Goal: Find specific page/section: Find specific page/section

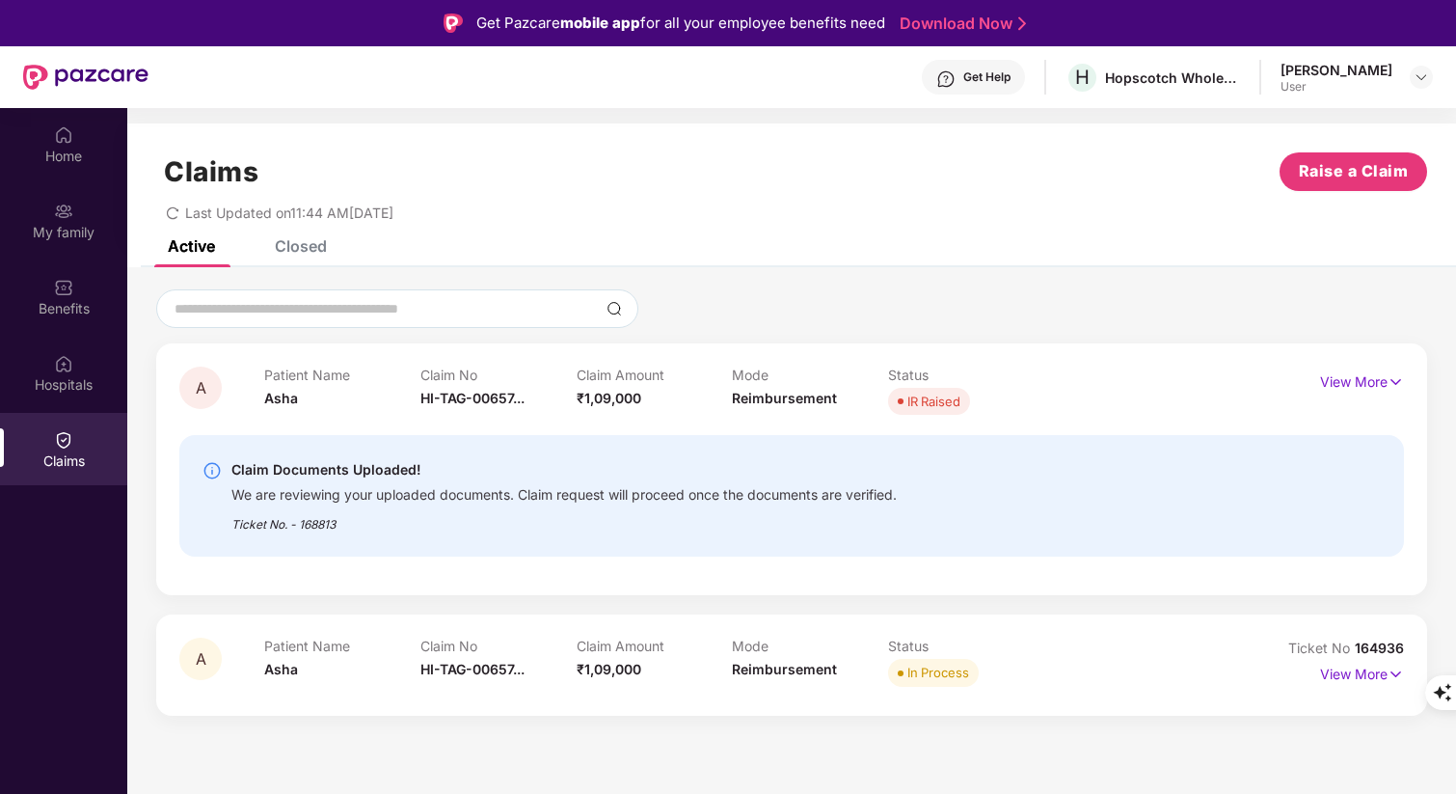
click at [771, 252] on div "Active Closed" at bounding box center [791, 253] width 1329 height 27
click at [835, 248] on div "Active Closed" at bounding box center [791, 253] width 1329 height 27
click at [892, 257] on div "Active Closed" at bounding box center [791, 253] width 1329 height 27
click at [1393, 673] on img at bounding box center [1396, 673] width 16 height 21
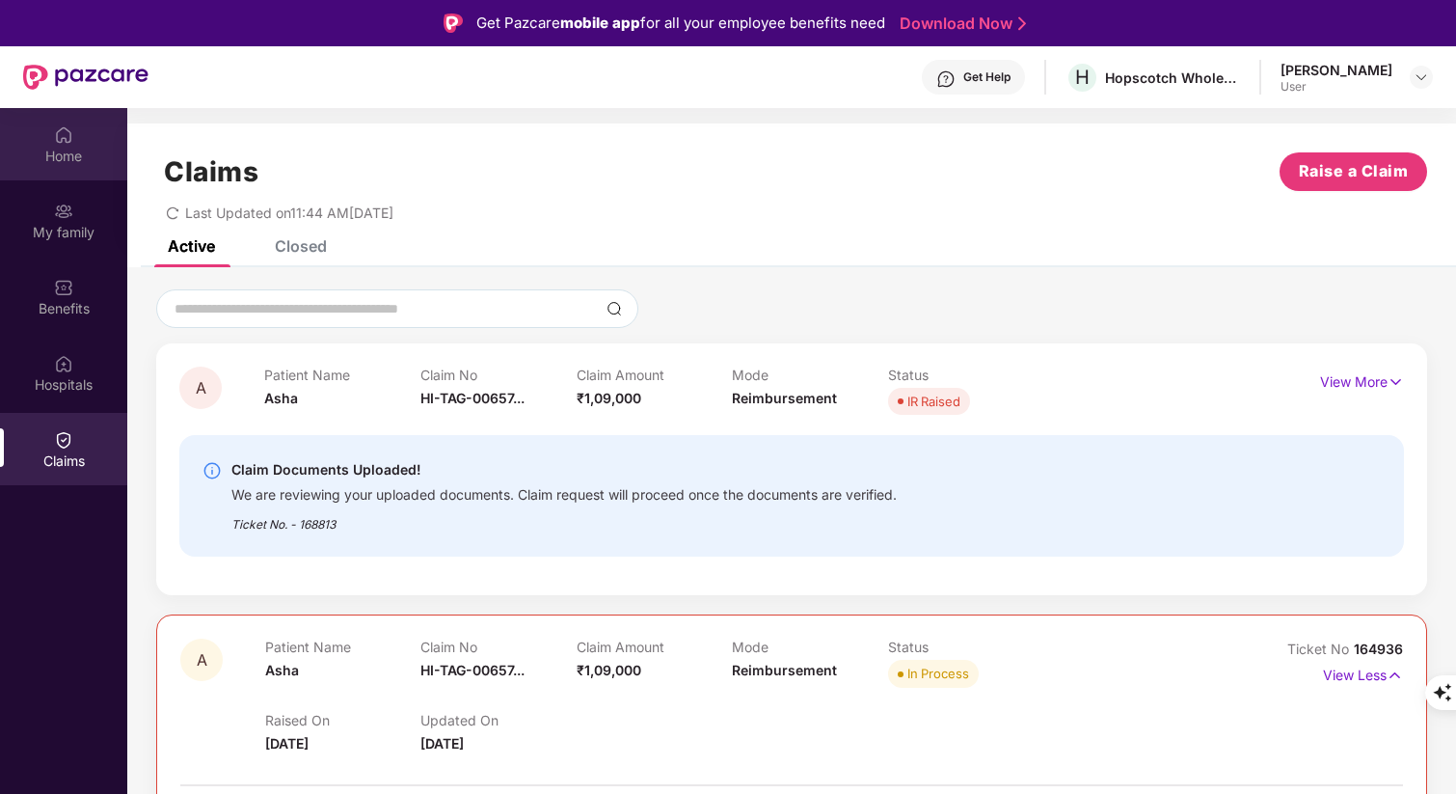
click at [57, 145] on div "Home" at bounding box center [63, 144] width 127 height 72
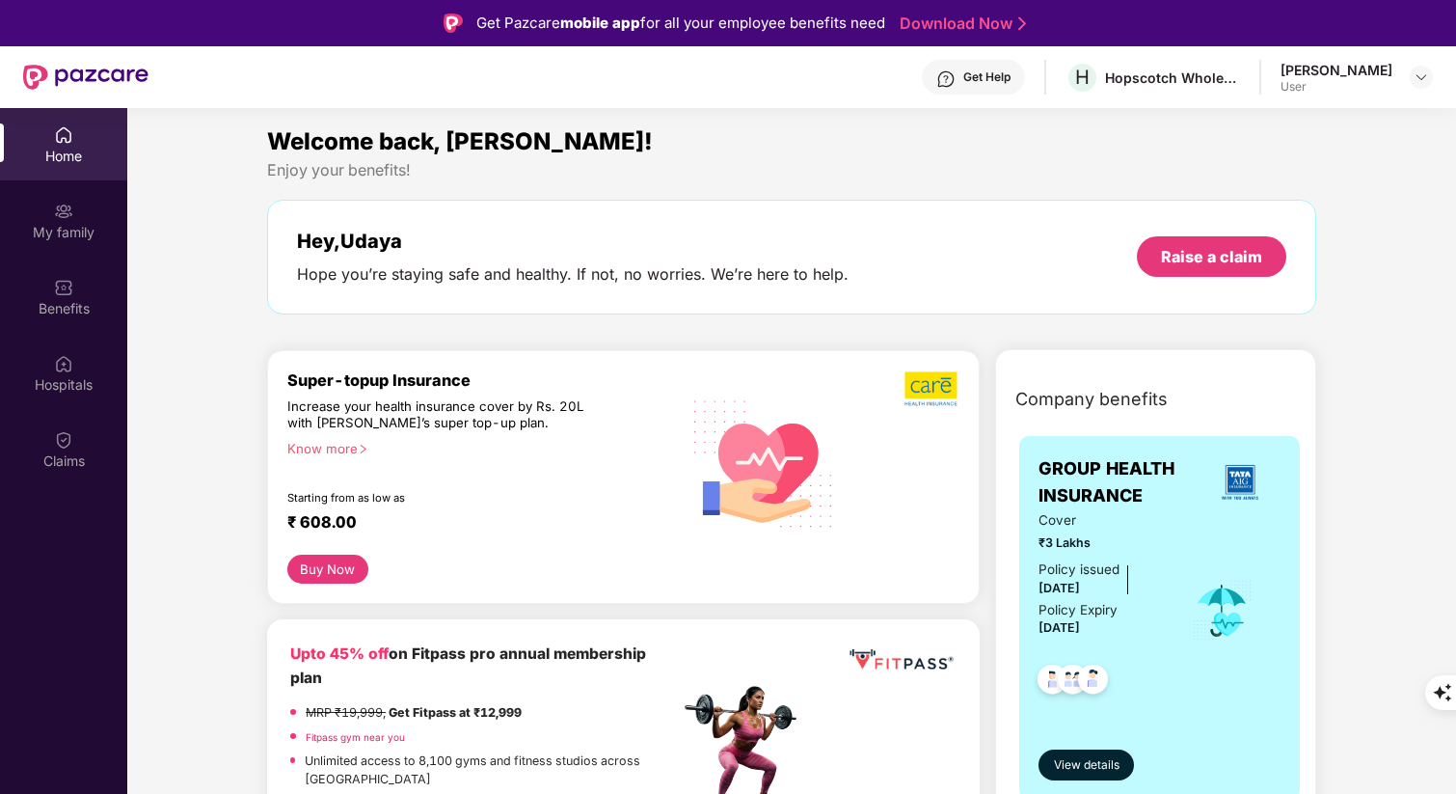
click at [662, 168] on div "Enjoy your benefits!" at bounding box center [791, 170] width 1049 height 20
